Goal: Find specific page/section: Find specific page/section

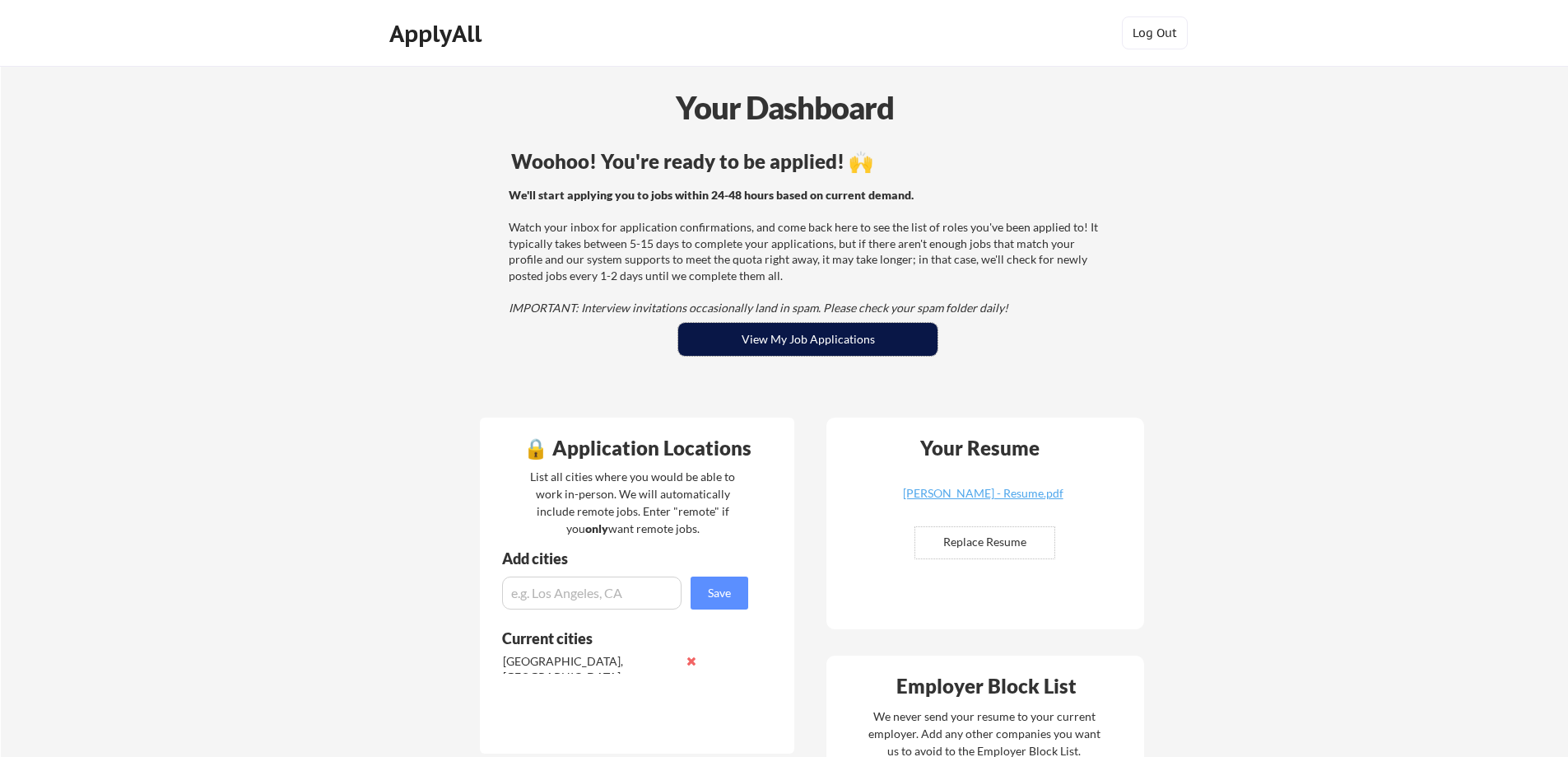
click at [769, 332] on button "View My Job Applications" at bounding box center [807, 339] width 259 height 33
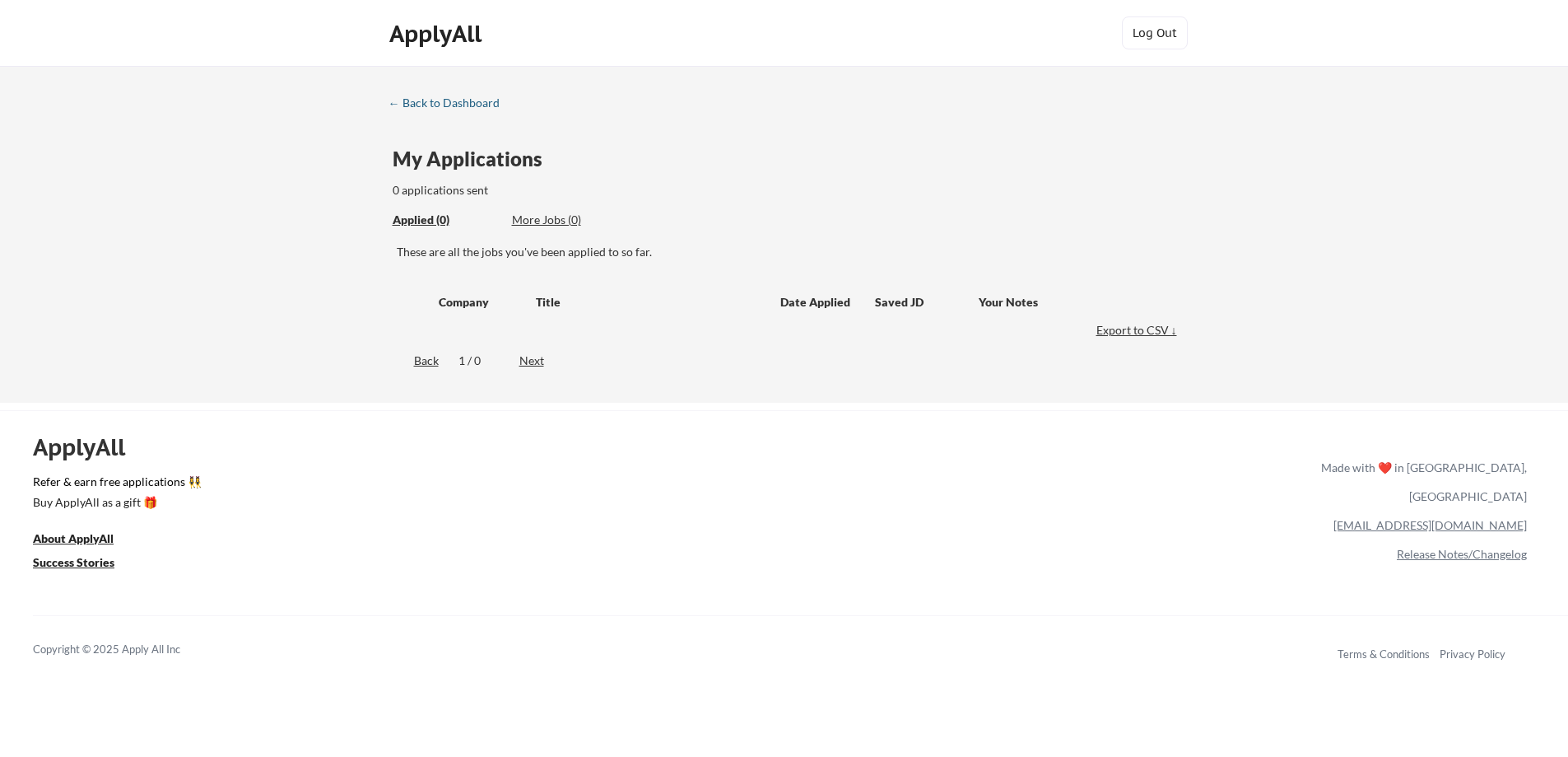
click at [449, 106] on div "← Back to Dashboard" at bounding box center [450, 103] width 123 height 12
